Goal: Task Accomplishment & Management: Use online tool/utility

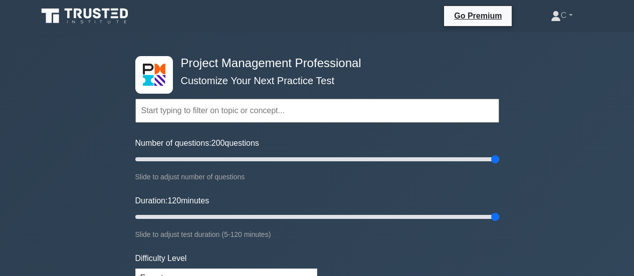
select select "expert"
